Goal: Task Accomplishment & Management: Use online tool/utility

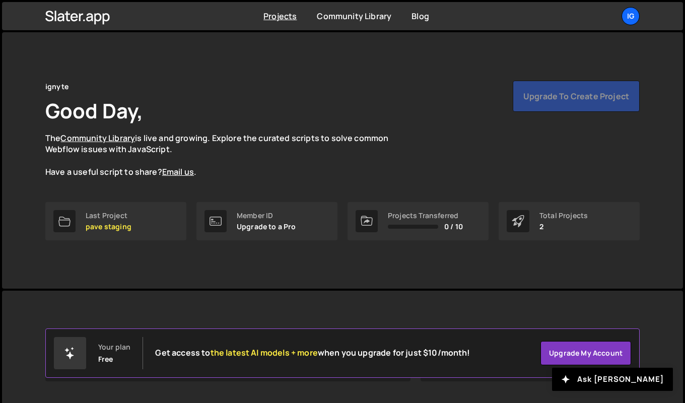
scroll to position [115, 0]
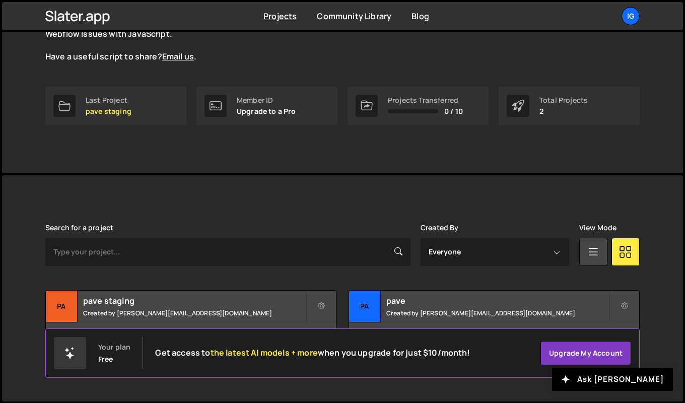
click at [217, 307] on div "pave staging Created by [PERSON_NAME][EMAIL_ADDRESS][DOMAIN_NAME]" at bounding box center [191, 306] width 290 height 31
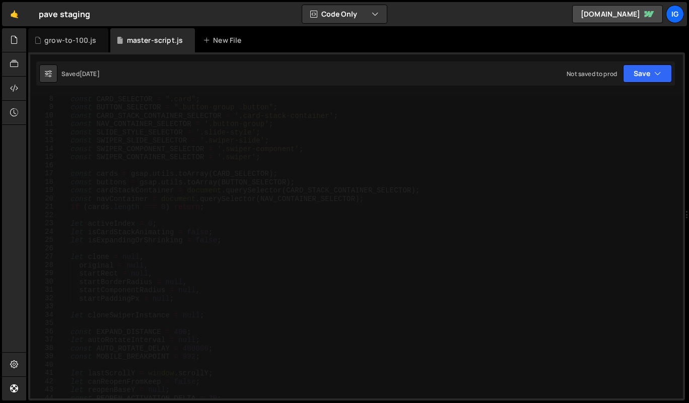
scroll to position [58, 0]
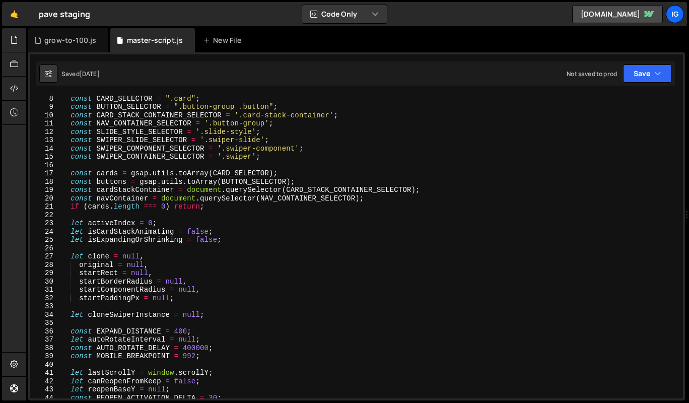
click at [347, 124] on div "const CARD_SELECTOR = ".card" ; const BUTTON_SELECTOR = ".button-group .button"…" at bounding box center [369, 254] width 619 height 320
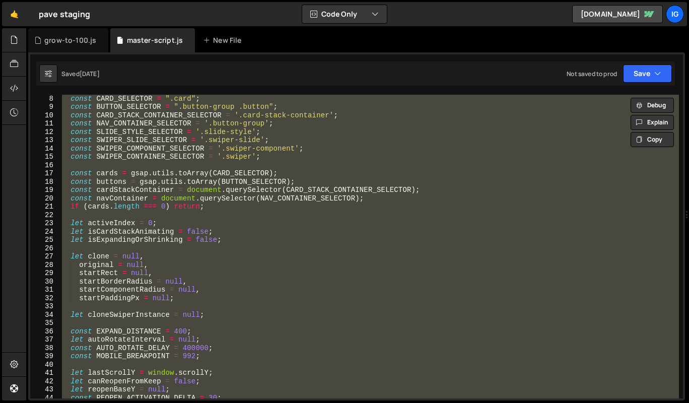
scroll to position [0, 0]
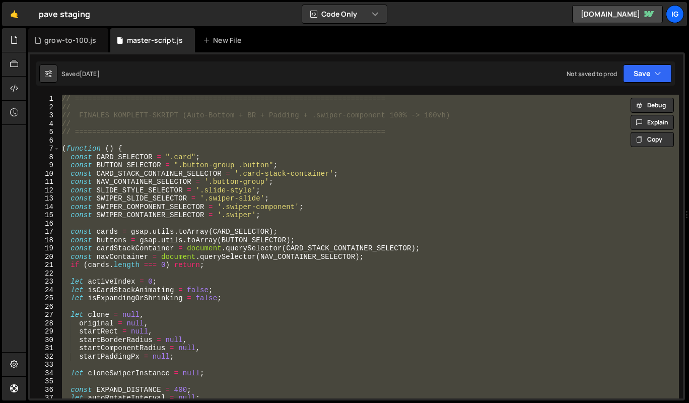
click at [325, 126] on div "// ======================================================================== // …" at bounding box center [369, 247] width 619 height 304
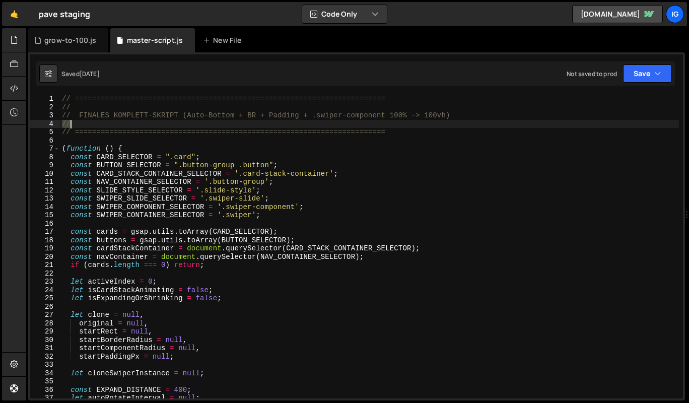
click at [325, 126] on div "// ======================================================================== // …" at bounding box center [369, 255] width 619 height 320
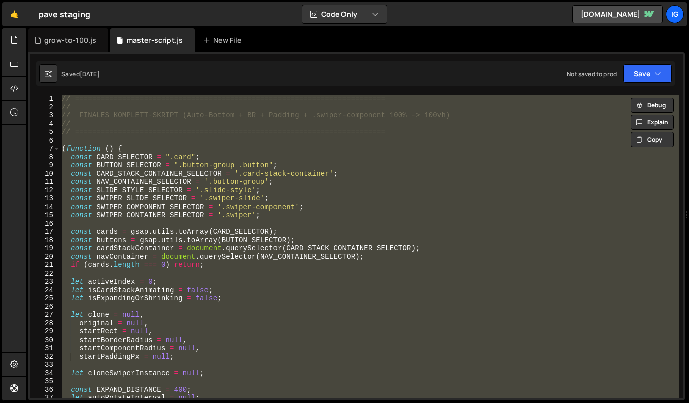
click at [226, 196] on div "// ======================================================================== // …" at bounding box center [369, 247] width 619 height 304
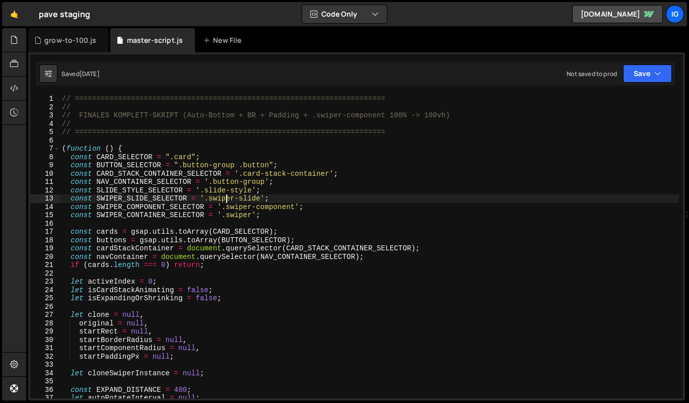
type textarea "})();"
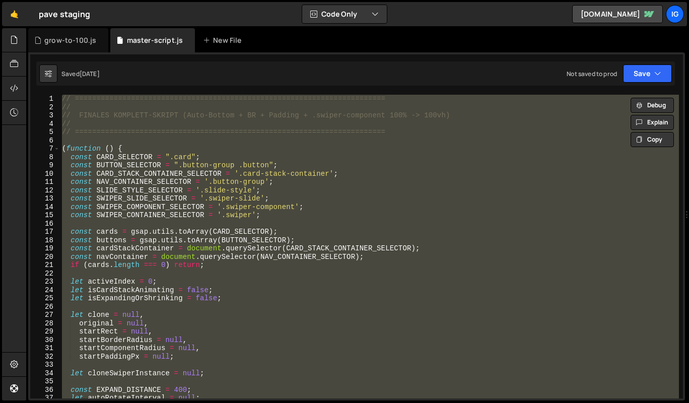
paste textarea
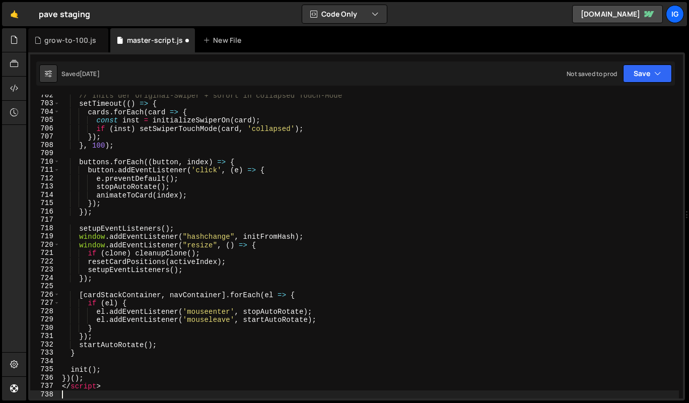
scroll to position [5831, 0]
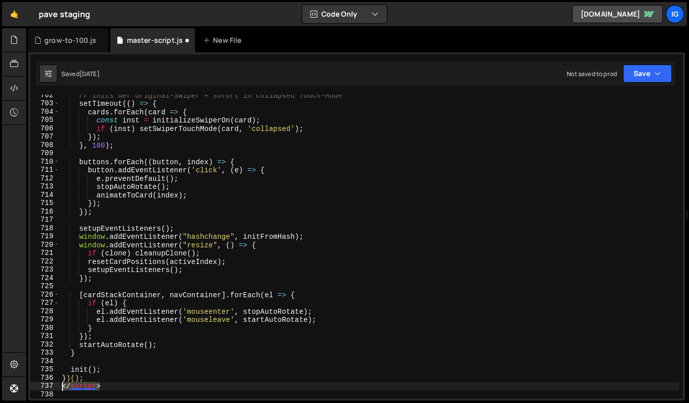
drag, startPoint x: 108, startPoint y: 384, endPoint x: 60, endPoint y: 385, distance: 47.4
click at [60, 385] on div "// Inits der Original-Swiper + sofort in collapsed Touch-Mode setTimeout (( ) =…" at bounding box center [369, 251] width 619 height 320
type textarea "</script>"
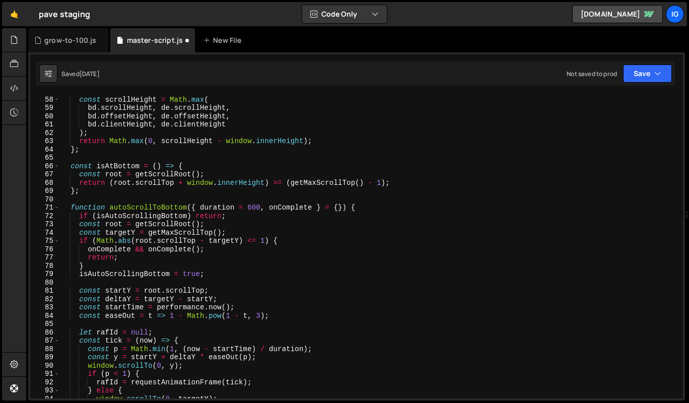
scroll to position [0, 0]
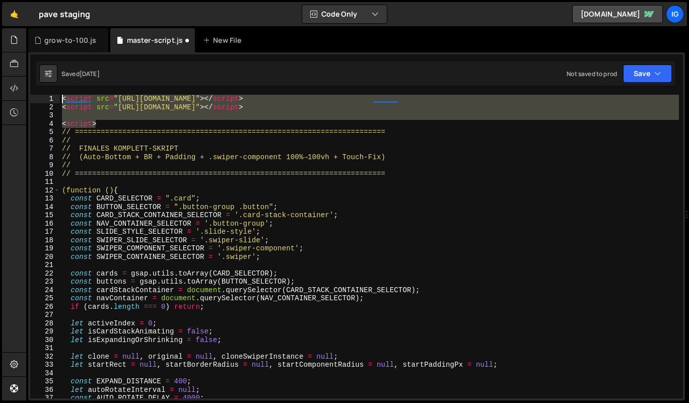
drag, startPoint x: 101, startPoint y: 125, endPoint x: 49, endPoint y: 90, distance: 62.5
click at [49, 90] on div "1 2 3 4 5 6 7 8 9 10 11 12 13 14 15 16 17 18 19 20 21 22 23 24 25 26 27 28 29 3…" at bounding box center [356, 226] width 657 height 348
type textarea "<script src="https://cdn.jsdelivr.net/npm/gsap@3.12.7/dist/gsap.min.js"></scrip…"
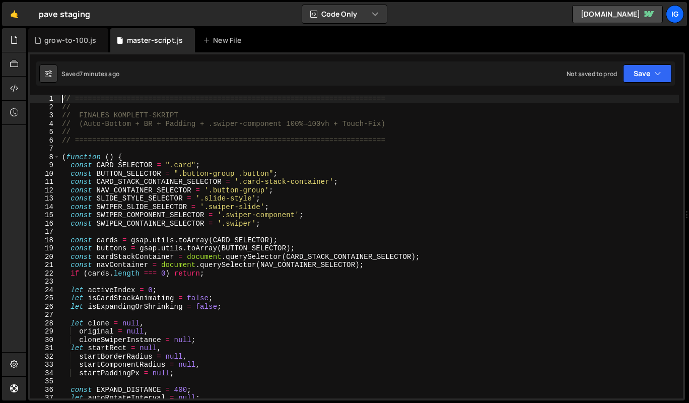
click at [218, 178] on div "// ======================================================================== // …" at bounding box center [369, 255] width 619 height 320
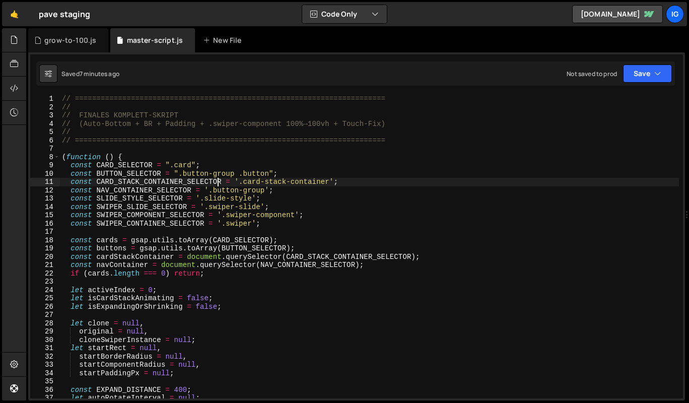
type textarea "})();"
paste textarea
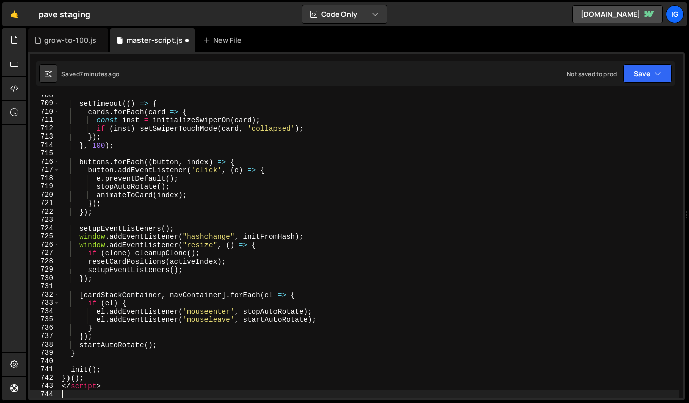
scroll to position [5881, 0]
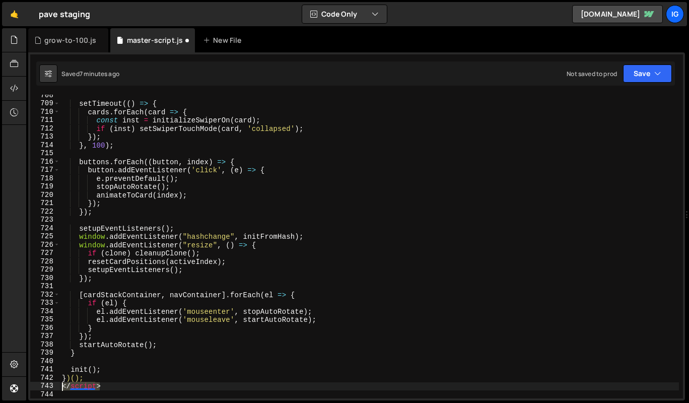
drag, startPoint x: 110, startPoint y: 384, endPoint x: 53, endPoint y: 388, distance: 57.5
click at [53, 388] on div "708 709 710 711 712 713 714 715 716 717 718 719 720 721 722 723 724 725 726 727…" at bounding box center [356, 247] width 653 height 304
type textarea "</script>"
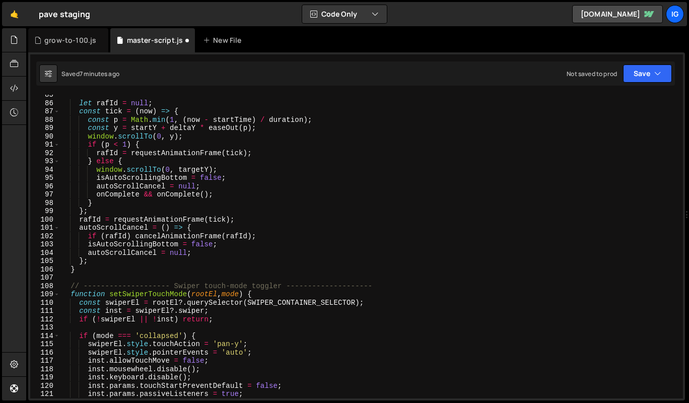
scroll to position [0, 0]
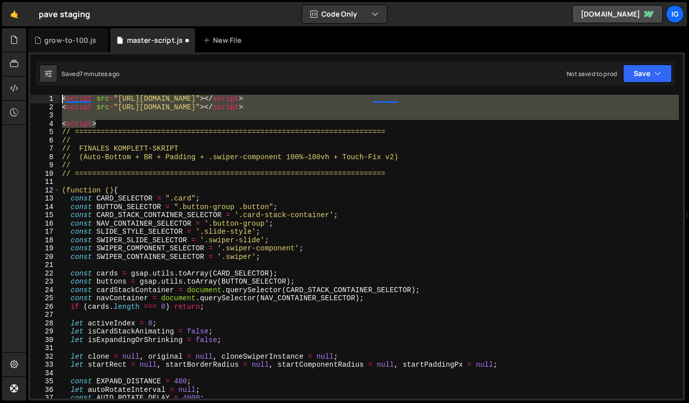
drag, startPoint x: 104, startPoint y: 122, endPoint x: 32, endPoint y: 85, distance: 80.7
click at [32, 85] on div "1 2 3 4 5 6 7 8 9 10 11 12 13 14 15 16 17 18 19 20 21 22 23 24 25 26 27 28 29 3…" at bounding box center [356, 226] width 657 height 348
type textarea "<script src="https://cdn.jsdelivr.net/npm/gsap@3.12.7/dist/gsap.min.js"></scrip…"
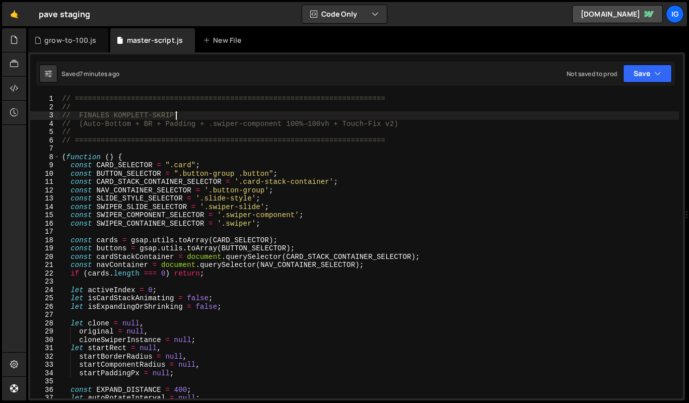
click at [276, 116] on div "// ======================================================================== // …" at bounding box center [369, 255] width 619 height 320
type textarea "})();"
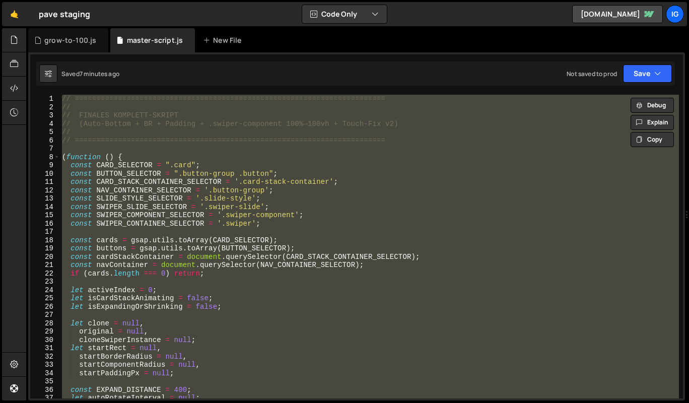
paste textarea
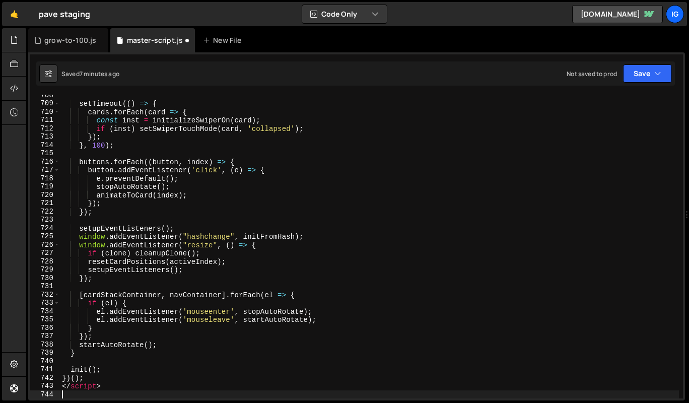
scroll to position [5881, 0]
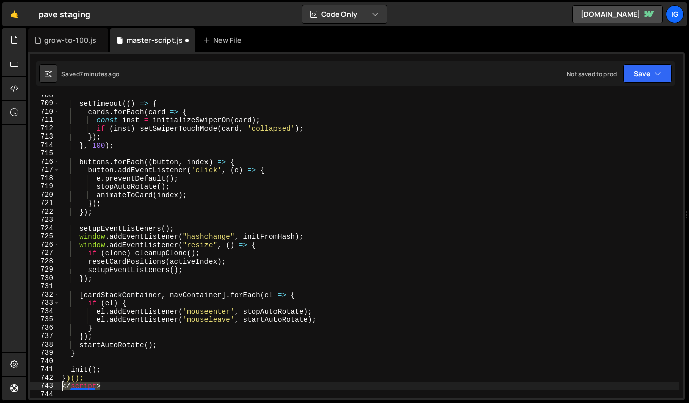
drag, startPoint x: 100, startPoint y: 386, endPoint x: 51, endPoint y: 383, distance: 49.0
click at [51, 383] on div "708 709 710 711 712 713 714 715 716 717 718 719 720 721 722 723 724 725 726 727…" at bounding box center [356, 247] width 653 height 304
type textarea "</script>"
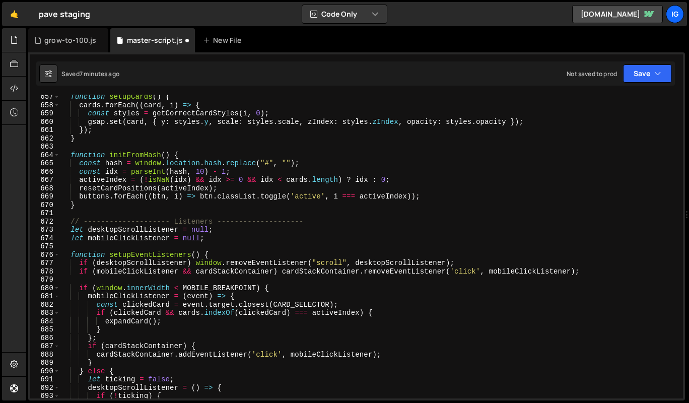
scroll to position [0, 0]
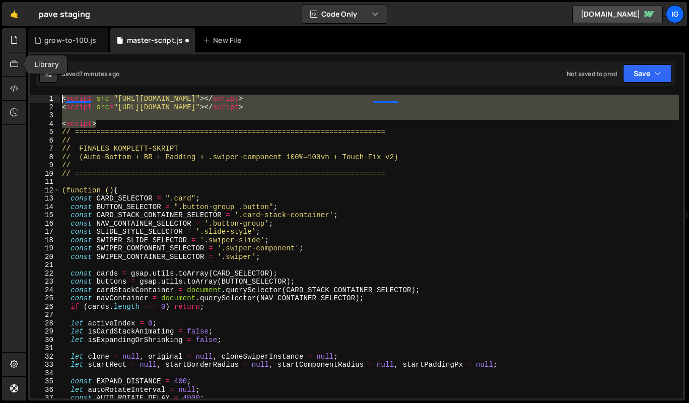
drag, startPoint x: 99, startPoint y: 125, endPoint x: 20, endPoint y: 70, distance: 95.9
click at [20, 70] on div "Hold on a sec... Are you certain you wish to leave this page? Any changes you'v…" at bounding box center [344, 201] width 689 height 403
type textarea "<script src="https://cdn.jsdelivr.net/npm/gsap@3.12.7/dist/gsap.min.js"></scrip…"
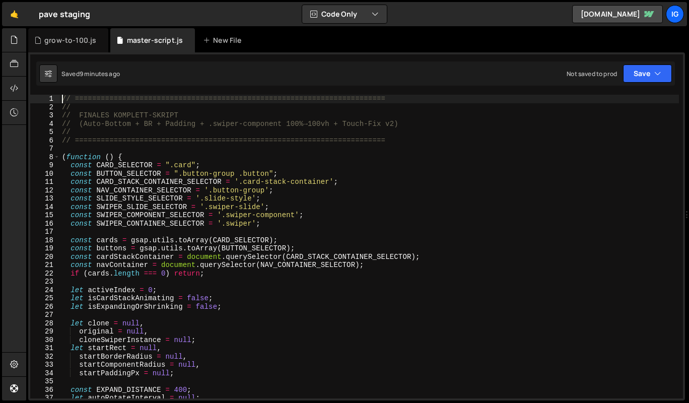
click at [213, 172] on div "// ======================================================================== // …" at bounding box center [369, 255] width 619 height 320
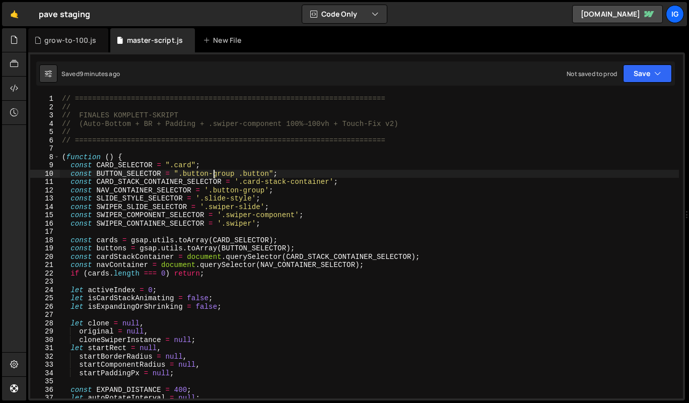
type textarea "})();"
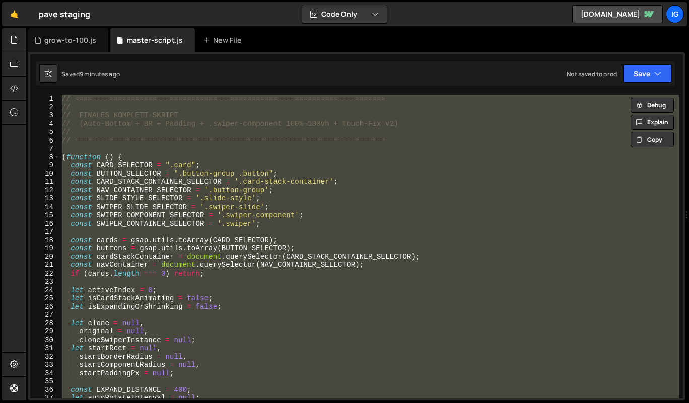
paste textarea
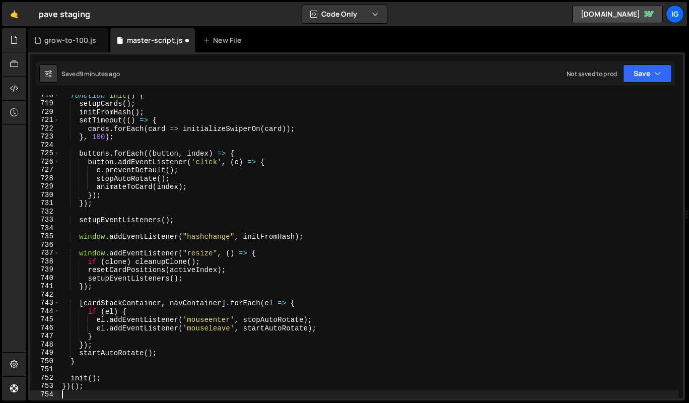
scroll to position [5964, 0]
